Goal: Complete application form: Complete application form

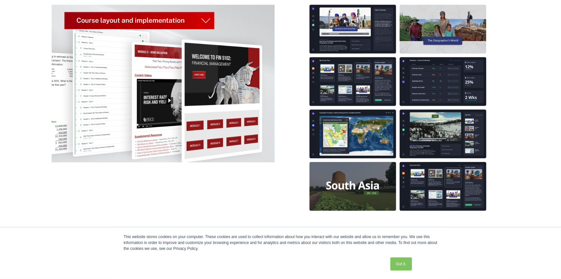
scroll to position [1374, 0]
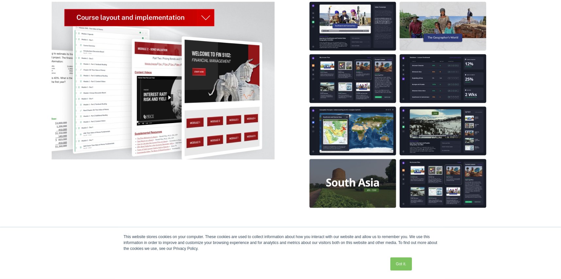
click at [206, 16] on img at bounding box center [163, 81] width 223 height 158
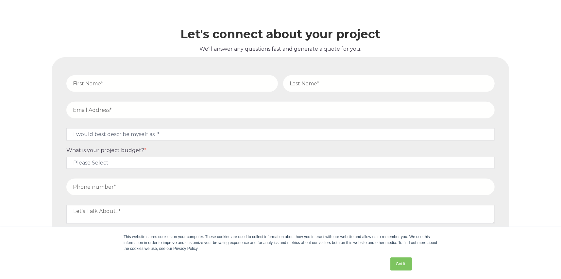
scroll to position [3008, 0]
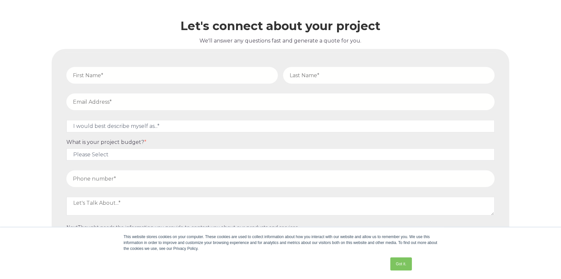
click at [134, 72] on input "text" at bounding box center [172, 75] width 212 height 17
type input "[PERSON_NAME]"
type input "[EMAIL_ADDRESS][DOMAIN_NAME]"
type input "18779229835"
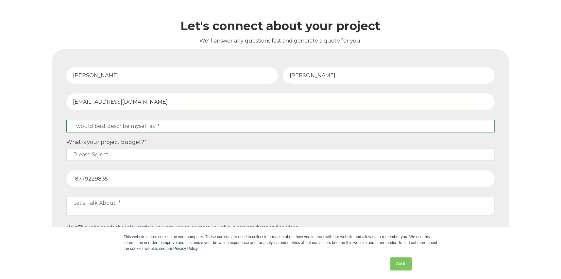
click at [156, 126] on select "I would best describe myself as...* Other I am an executive or owner of a compa…" at bounding box center [280, 126] width 428 height 12
select select "persona_5"
click at [66, 120] on select "I would best describe myself as...* Other I am an executive or owner of a compa…" at bounding box center [280, 126] width 428 height 12
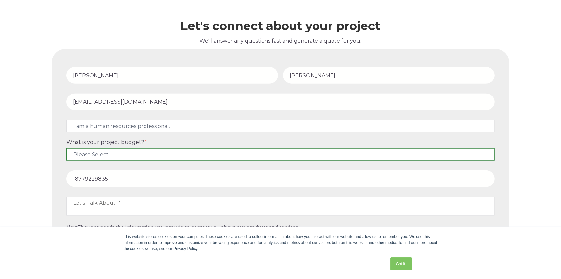
click at [134, 151] on select "Please Select $5,000 - $15,000 $15,000 - $25,000 $25,000 - $50,000 $50,000+" at bounding box center [280, 154] width 428 height 12
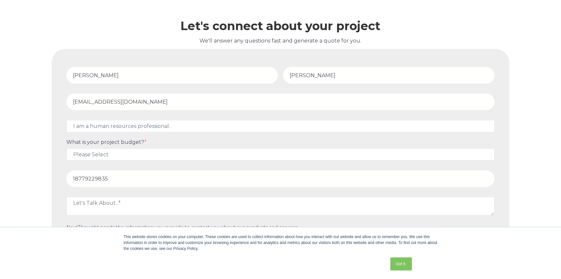
click at [141, 140] on span "What is your project budget?" at bounding box center [105, 142] width 78 height 6
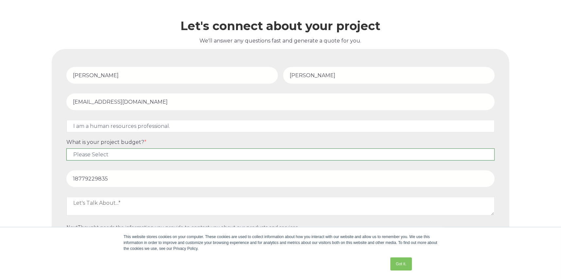
click at [141, 148] on select "Please Select $5,000 - $15,000 $15,000 - $25,000 $25,000 - $50,000 $50,000+" at bounding box center [280, 154] width 428 height 12
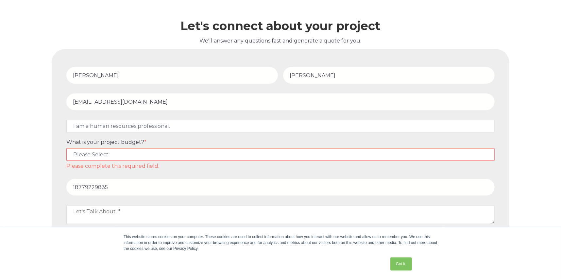
click at [141, 148] on select "Please Select $5,000 - $15,000 $15,000 - $25,000 $25,000 - $50,000 $50,000+" at bounding box center [280, 154] width 428 height 12
select select "$5,000 - $15,000"
click at [66, 148] on select "Please Select $5,000 - $15,000 $15,000 - $25,000 $25,000 - $50,000 $50,000+" at bounding box center [280, 154] width 428 height 12
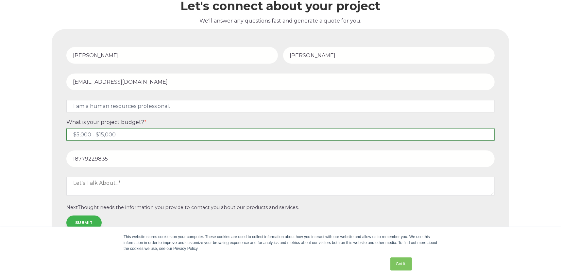
scroll to position [3039, 0]
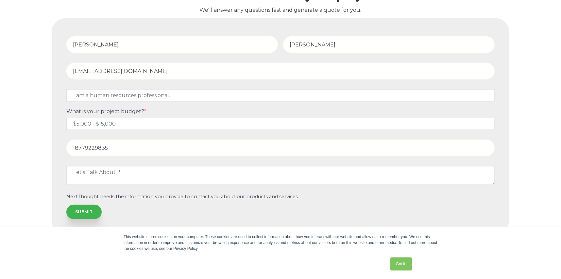
click at [118, 150] on input "18779229835" at bounding box center [280, 148] width 428 height 17
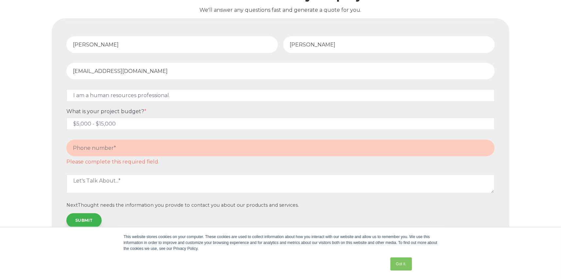
click at [116, 147] on input "tel" at bounding box center [280, 148] width 428 height 17
type input "18779229835"
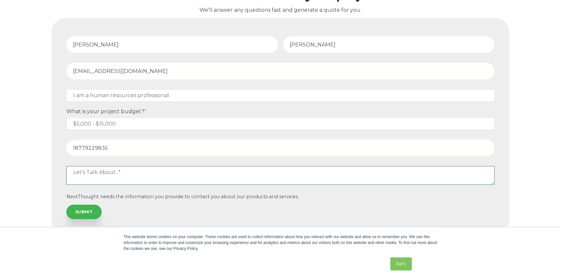
click at [149, 175] on textarea at bounding box center [280, 175] width 428 height 18
type textarea "Interested in manager training programs"
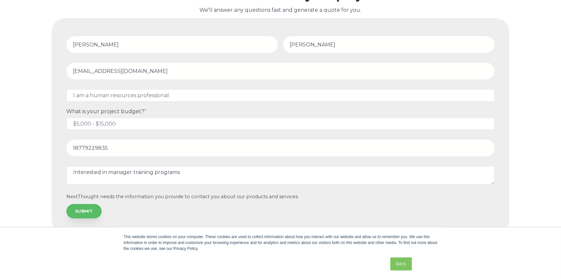
click at [86, 211] on input "SUBMIT" at bounding box center [83, 211] width 35 height 14
